Goal: Task Accomplishment & Management: Manage account settings

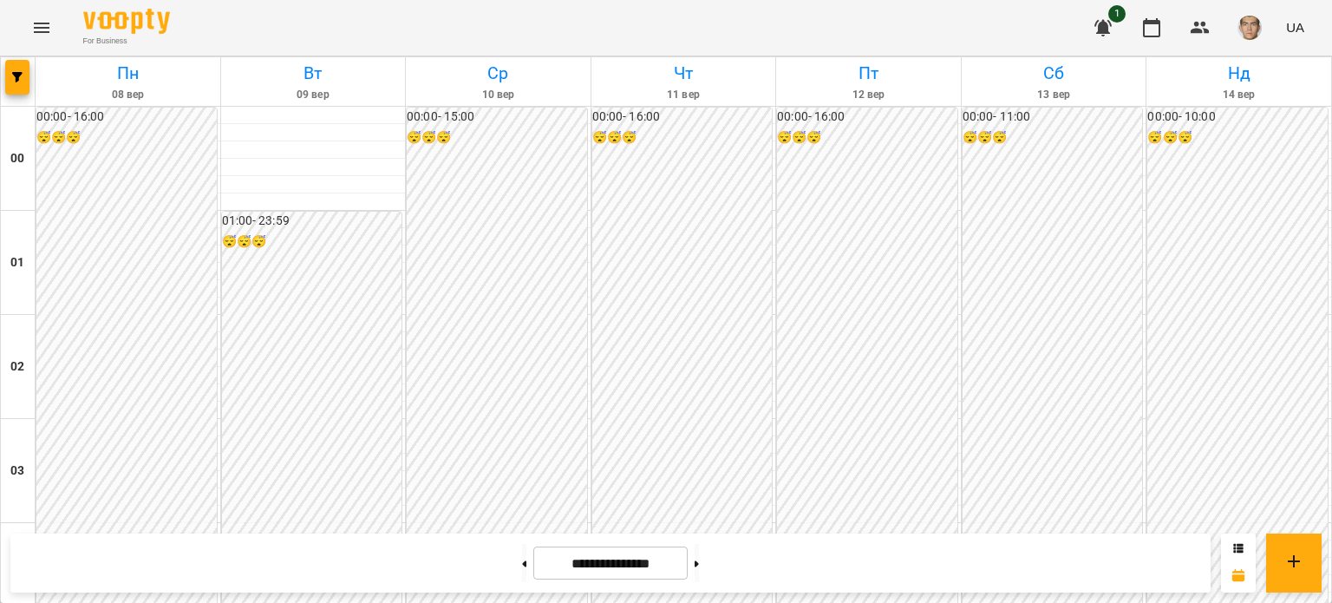
scroll to position [1734, 0]
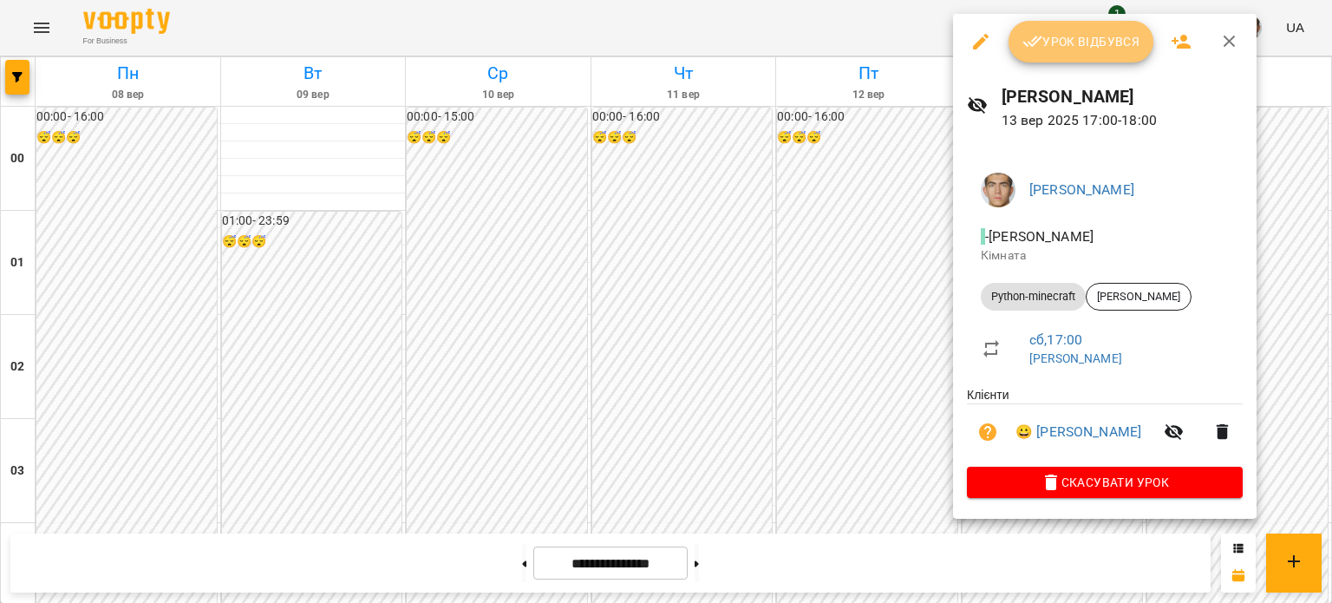
click at [1096, 36] on span "Урок відбувся" at bounding box center [1081, 41] width 118 height 21
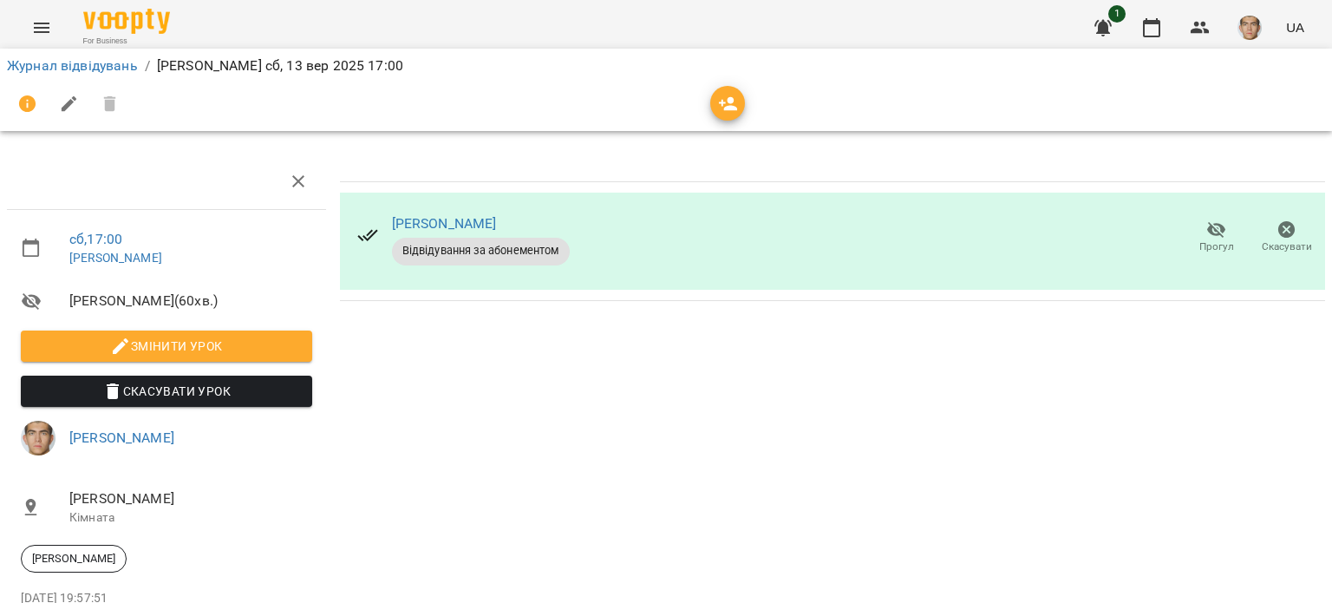
click at [710, 101] on span "button" at bounding box center [727, 104] width 35 height 21
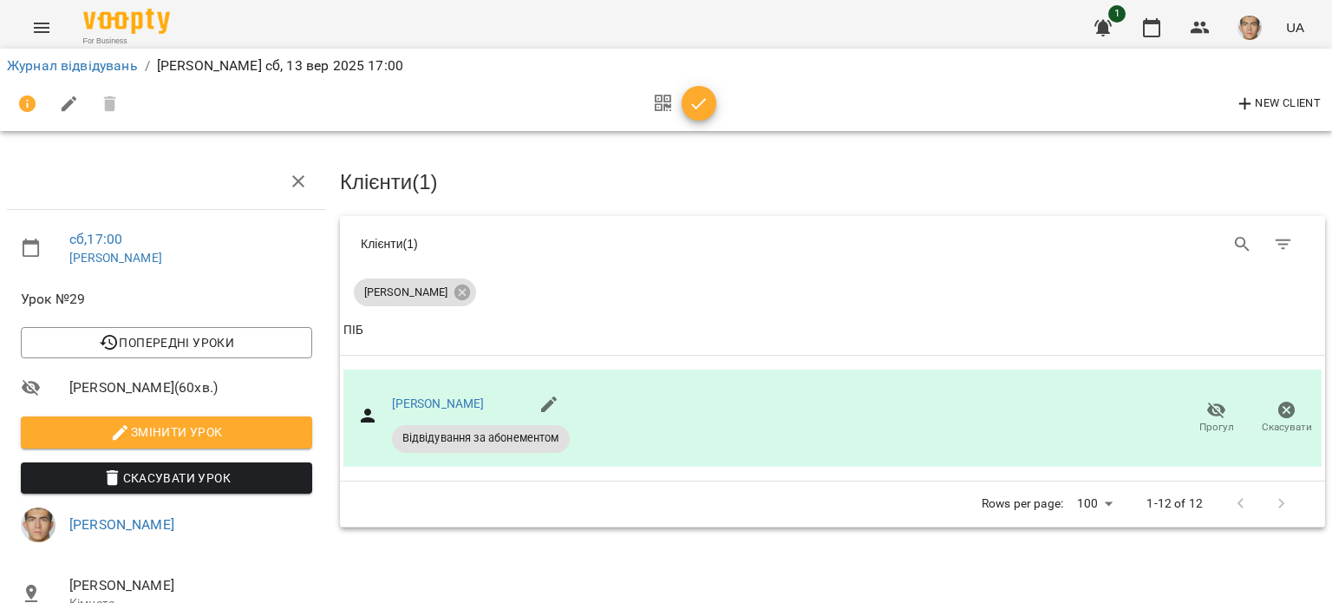
click at [710, 101] on span "button" at bounding box center [699, 104] width 35 height 21
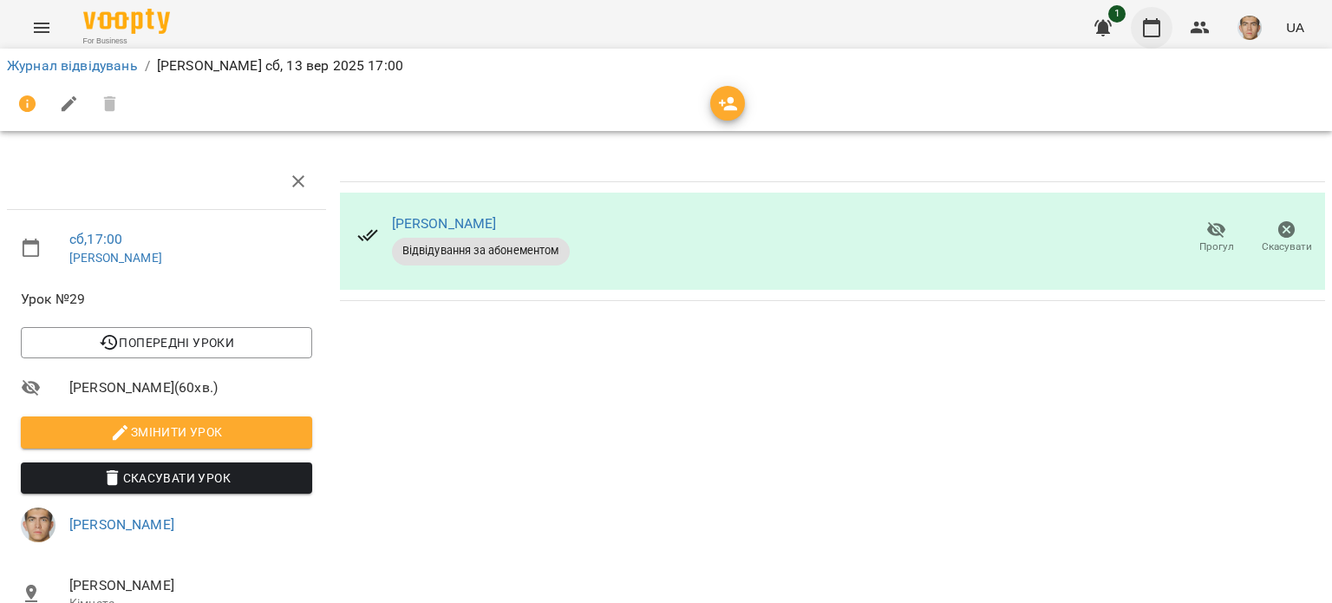
click at [1152, 36] on icon "button" at bounding box center [1151, 27] width 17 height 19
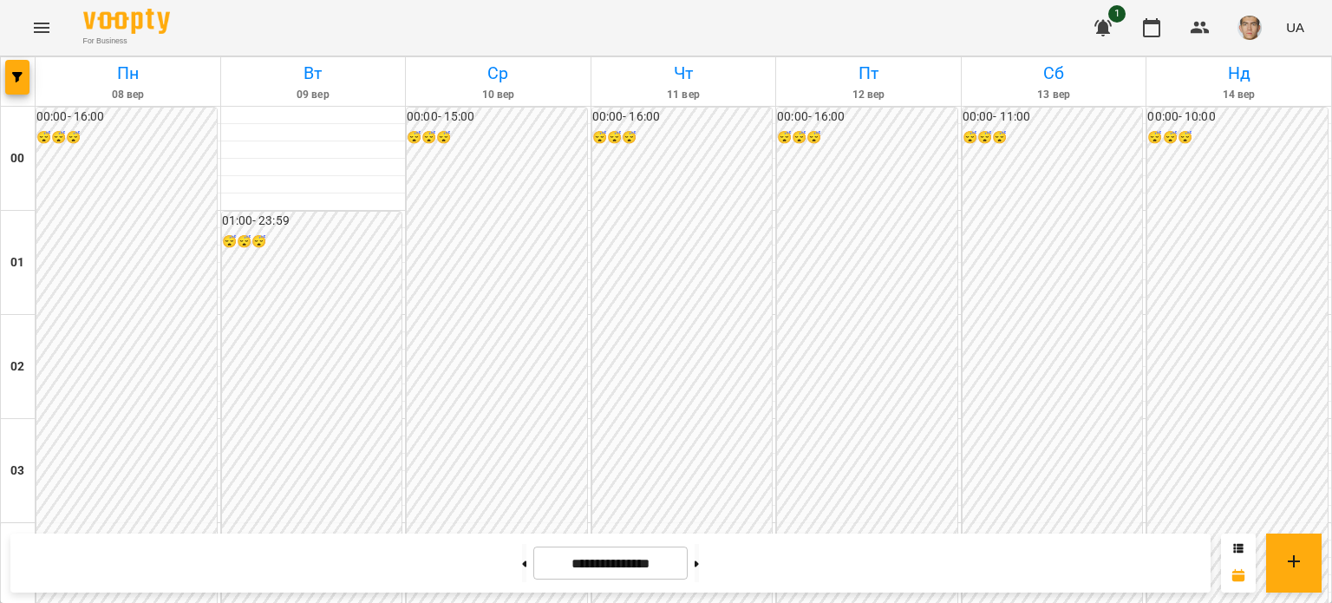
scroll to position [1647, 0]
